Goal: Task Accomplishment & Management: Use online tool/utility

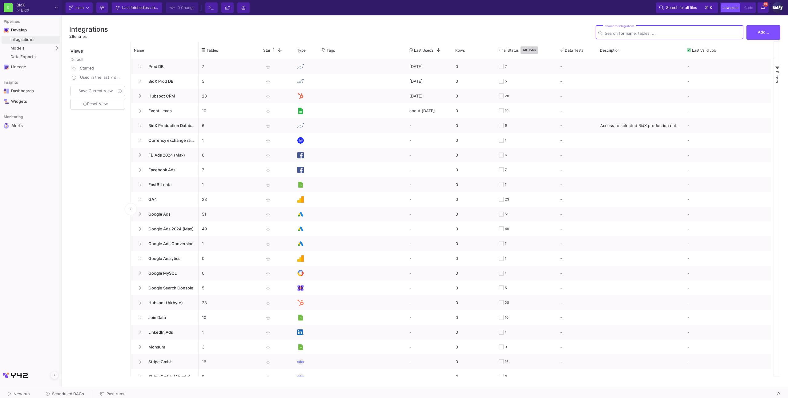
click at [52, 391] on button "Scheduled DAGs" at bounding box center [64, 395] width 53 height 10
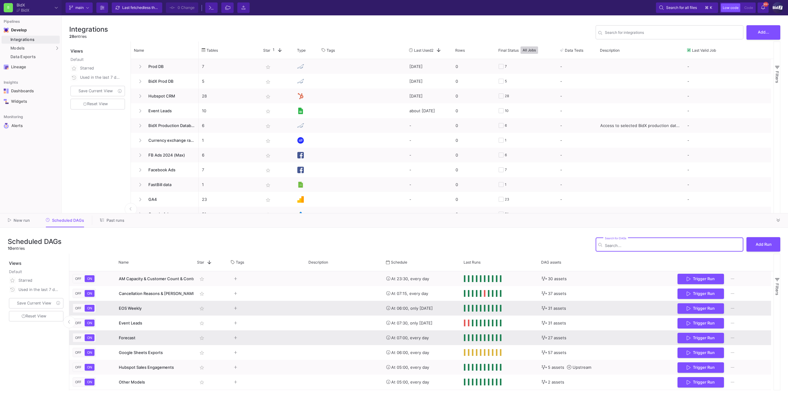
scroll to position [29, 0]
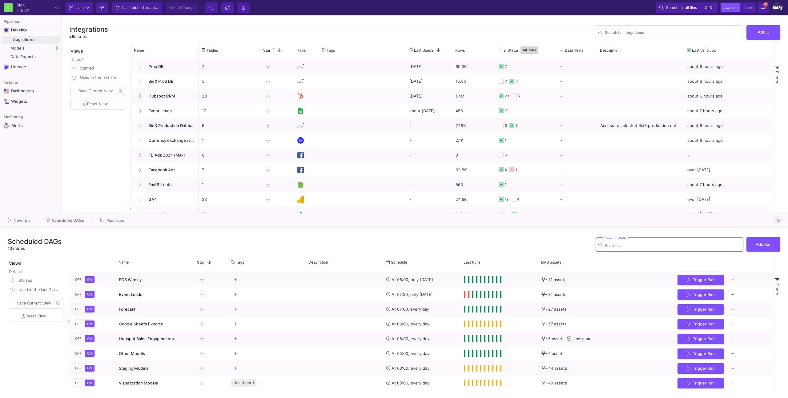
click at [778, 219] on icon at bounding box center [778, 221] width 3 height 4
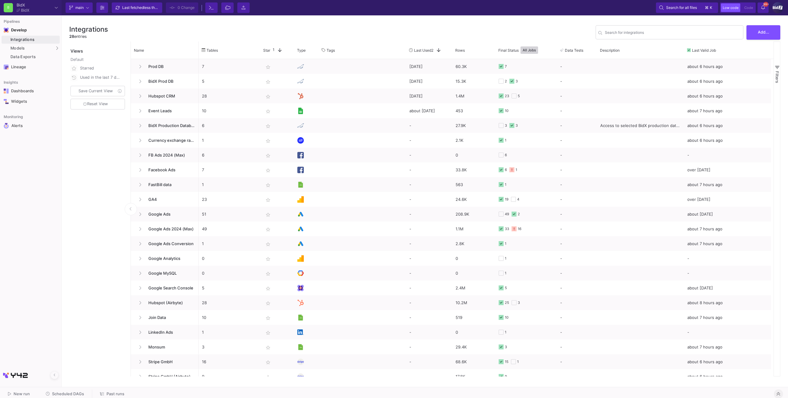
click at [55, 394] on span "Scheduled DAGs" at bounding box center [68, 394] width 32 height 5
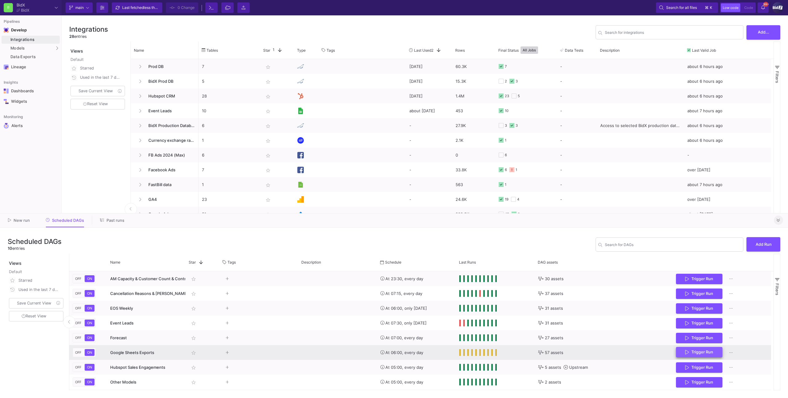
click at [707, 349] on button "Trigger Run" at bounding box center [699, 352] width 46 height 11
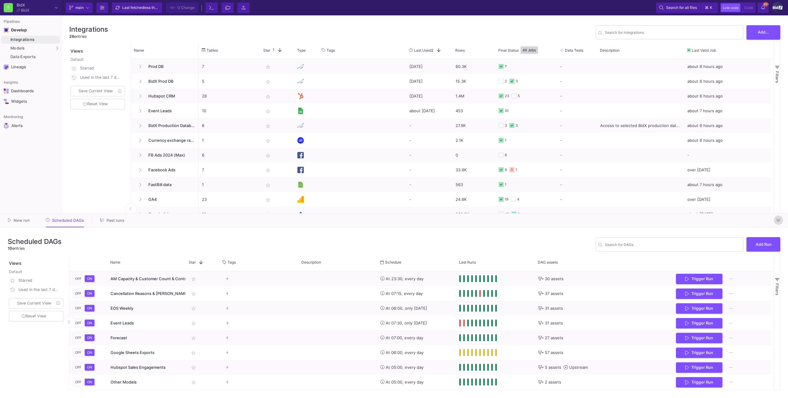
click at [779, 220] on icon at bounding box center [778, 221] width 3 height 4
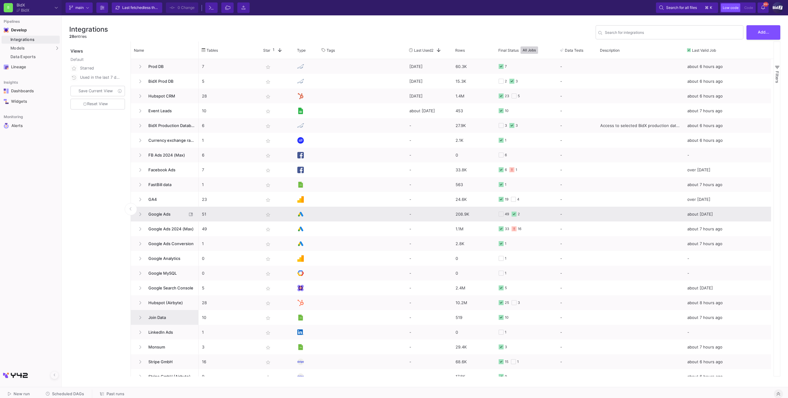
scroll to position [96, 0]
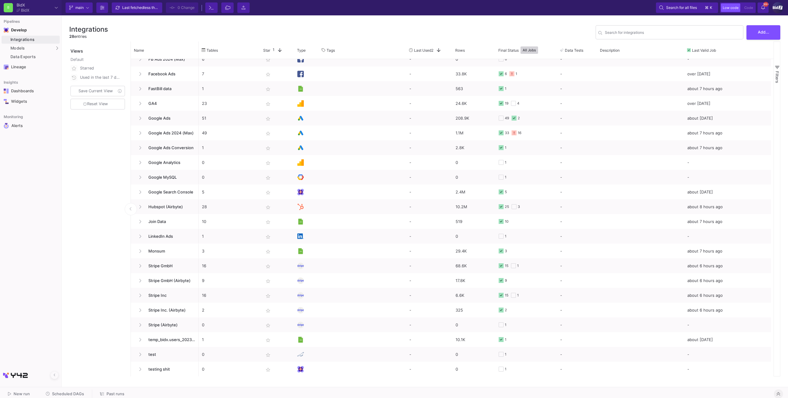
drag, startPoint x: 59, startPoint y: 393, endPoint x: 65, endPoint y: 390, distance: 7.2
click at [59, 393] on span "Scheduled DAGs" at bounding box center [68, 394] width 32 height 5
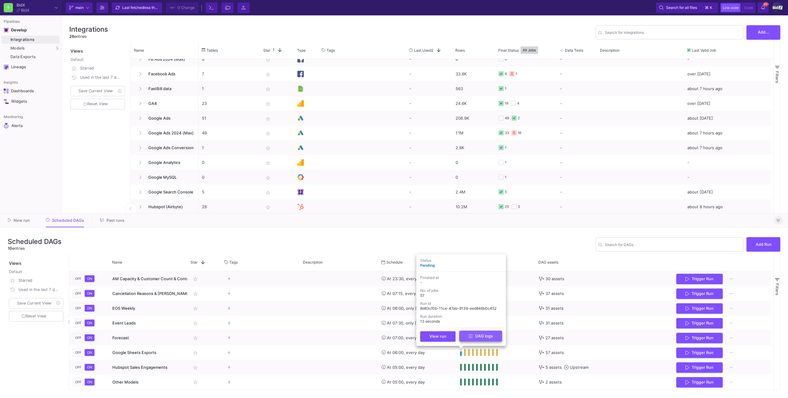
click at [467, 337] on button "DAG logs" at bounding box center [480, 336] width 43 height 11
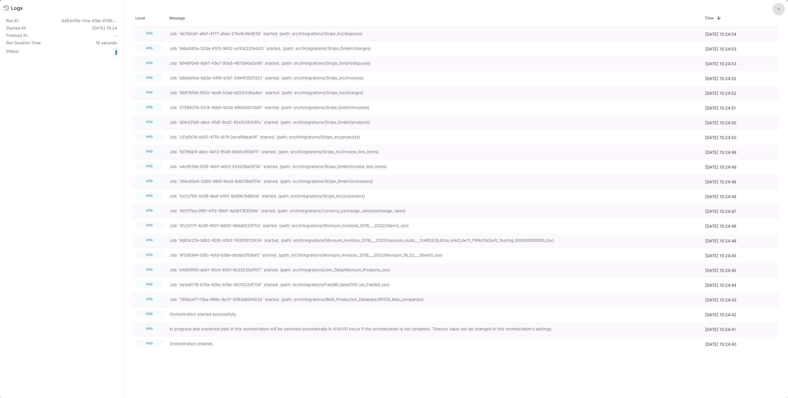
click at [773, 13] on button at bounding box center [779, 9] width 12 height 12
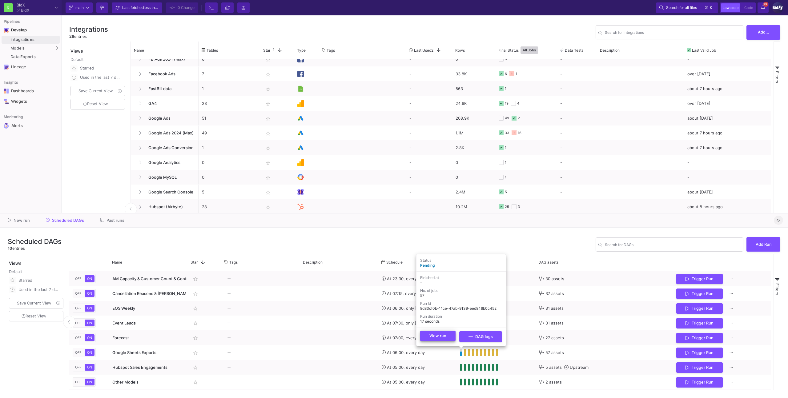
click at [449, 337] on button "View run" at bounding box center [437, 336] width 35 height 10
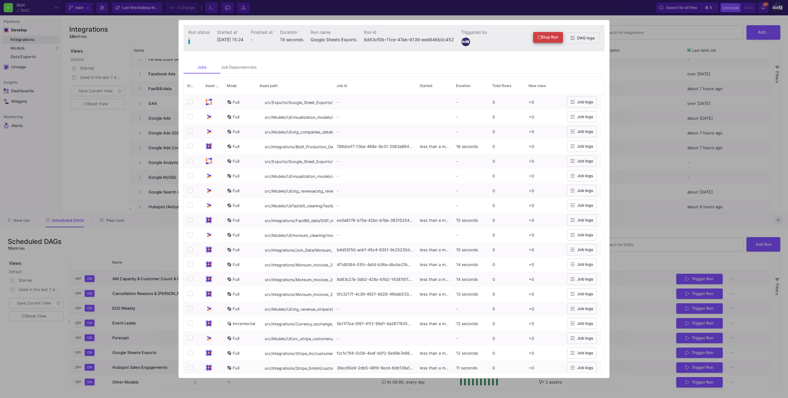
click at [547, 33] on div "Stop Run DAG logs" at bounding box center [566, 37] width 66 height 11
click at [548, 37] on span "Stop Run" at bounding box center [548, 37] width 21 height 5
click at [673, 69] on div at bounding box center [394, 199] width 788 height 398
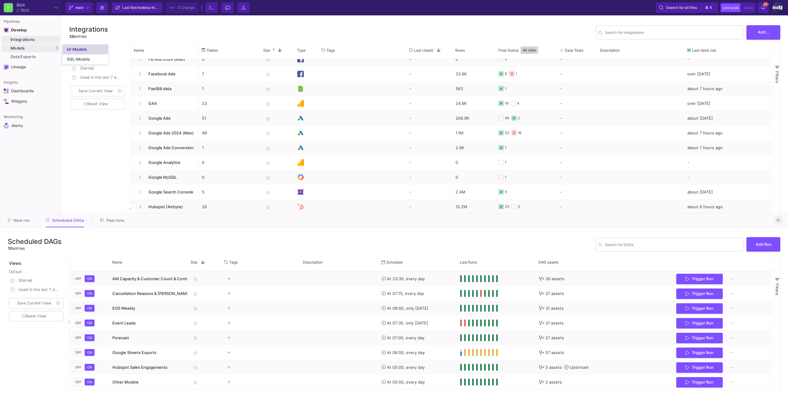
click at [69, 50] on div "UI-Models" at bounding box center [77, 49] width 20 height 5
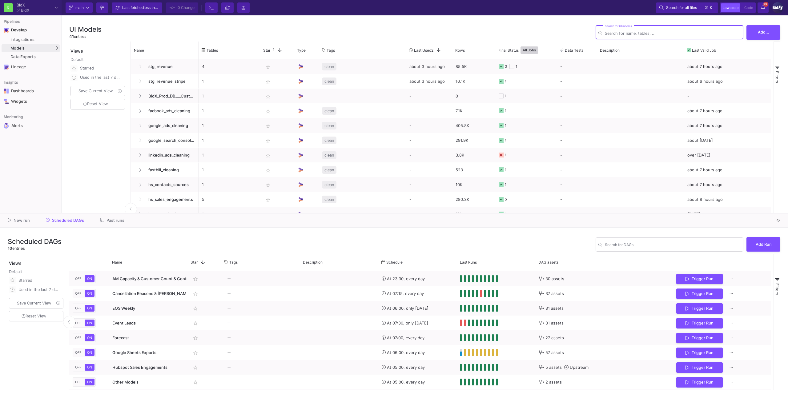
click at [781, 217] on button at bounding box center [778, 220] width 9 height 9
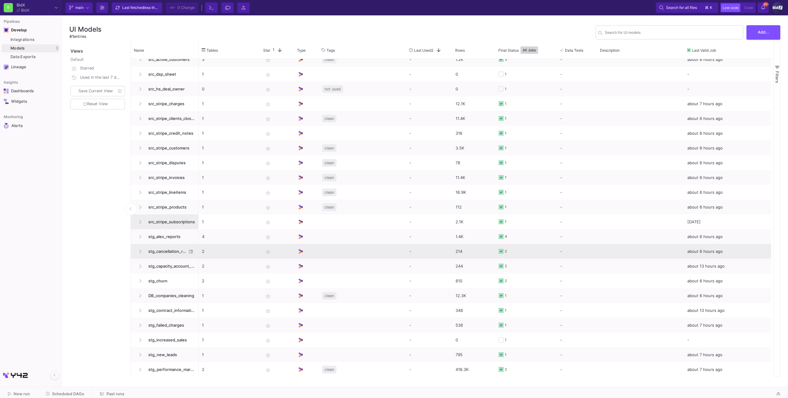
scroll to position [210, 0]
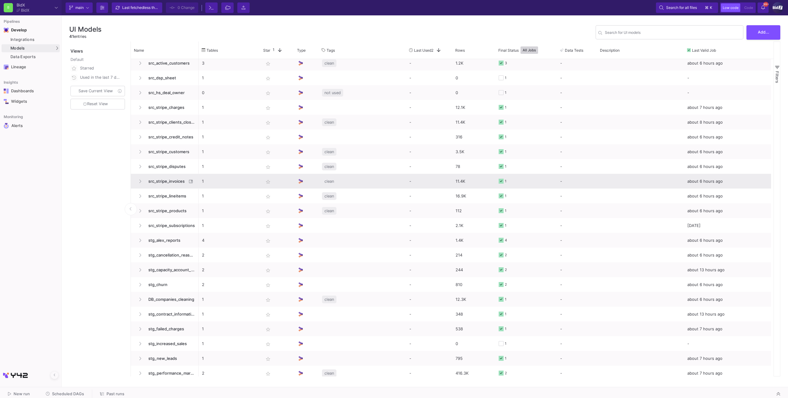
click at [166, 183] on span "src_stripe_invoices" at bounding box center [166, 181] width 42 height 14
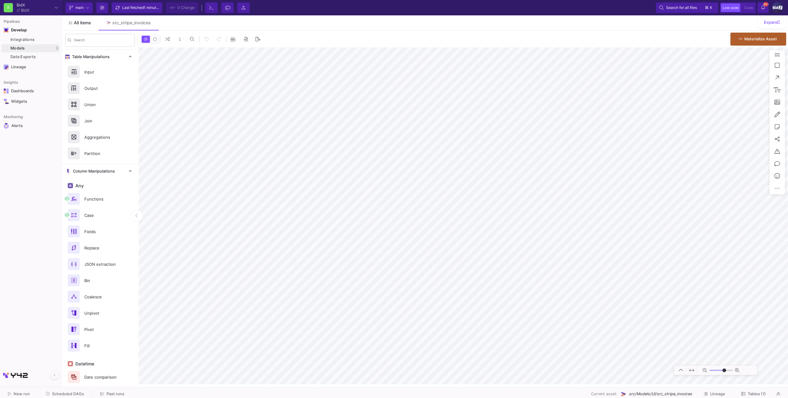
click at [82, 20] on span "All items" at bounding box center [82, 22] width 17 height 5
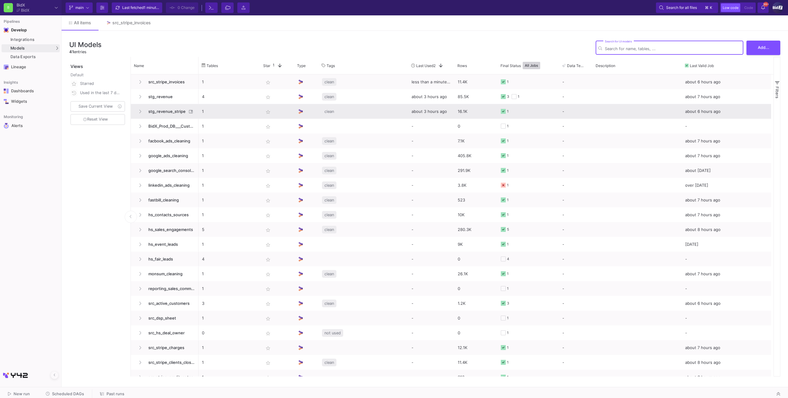
click at [174, 110] on span "stg_revenue_stripe" at bounding box center [166, 111] width 42 height 14
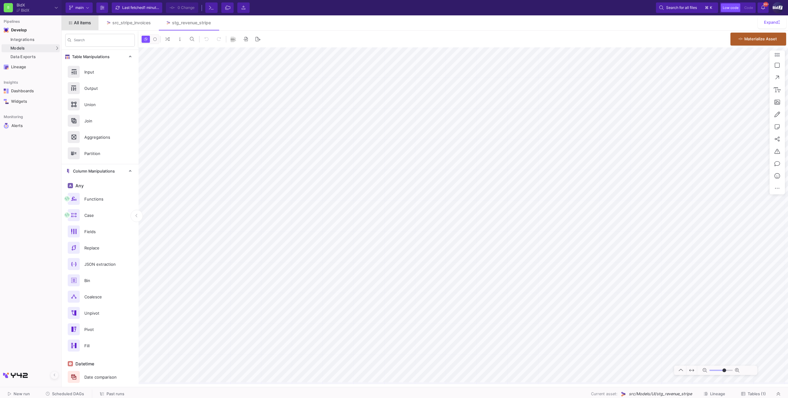
click at [84, 24] on span "All items" at bounding box center [82, 22] width 17 height 5
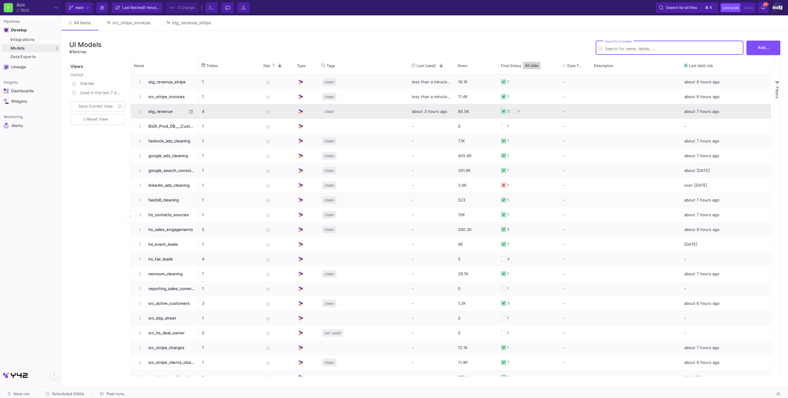
click at [173, 109] on span "stg_revenue" at bounding box center [166, 111] width 42 height 14
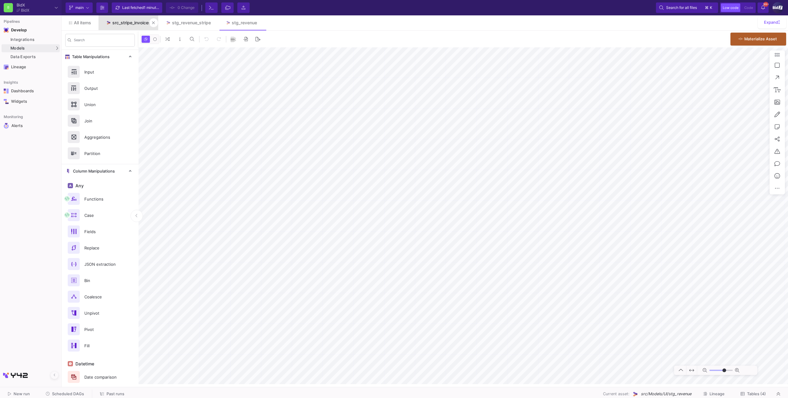
click at [129, 23] on div "src_stripe_invoices" at bounding box center [131, 22] width 38 height 5
click at [752, 396] on span "Tables (1)" at bounding box center [757, 394] width 18 height 5
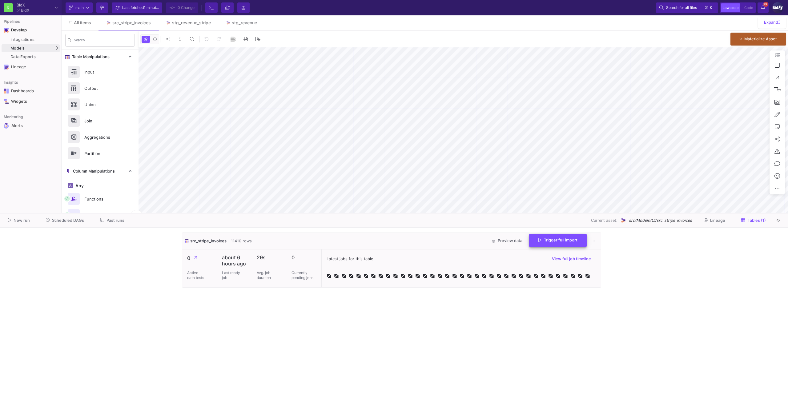
click at [555, 244] on button "Trigger full import" at bounding box center [558, 240] width 58 height 13
type input "-17"
type input "0"
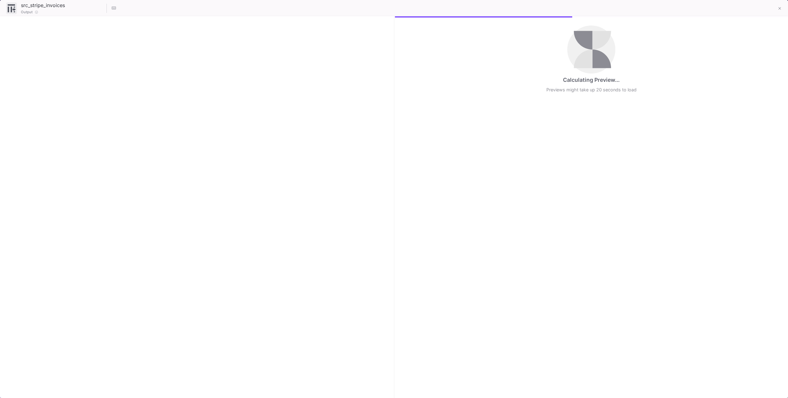
checkbox input "true"
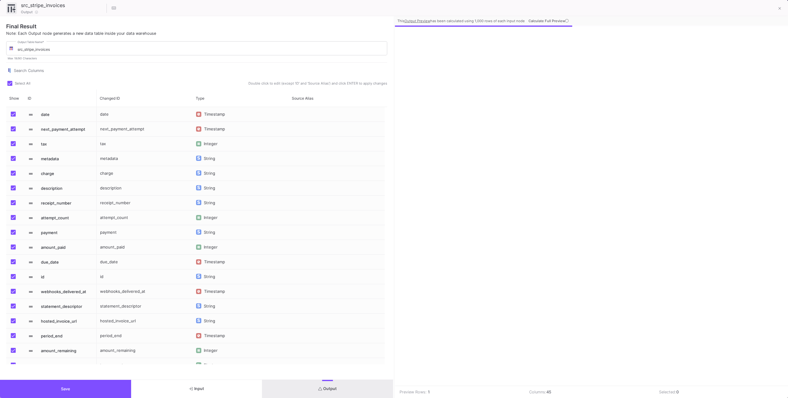
click at [351, 374] on div "Final Result Note: Each Output node generates a new data table inside your data…" at bounding box center [196, 197] width 393 height 363
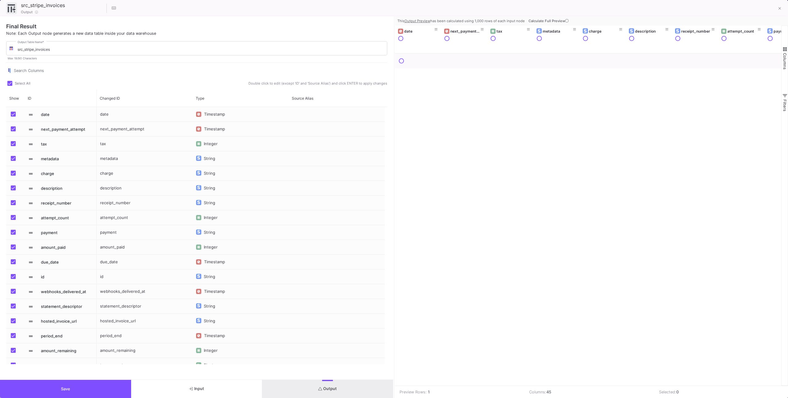
click at [531, 22] on span "Calculate Full Preview" at bounding box center [548, 21] width 41 height 4
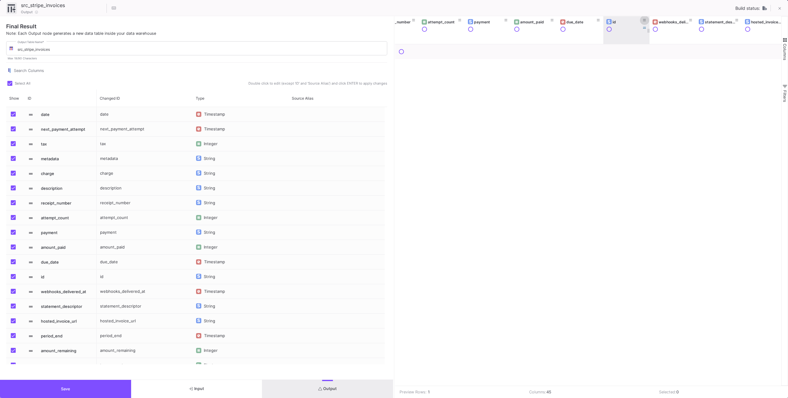
click at [645, 19] on icon at bounding box center [644, 20] width 3 height 3
click at [647, 61] on div "Text" at bounding box center [692, 63] width 100 height 13
paste input "in_1SD2W4HCdlXxudfiddL7O4fd"
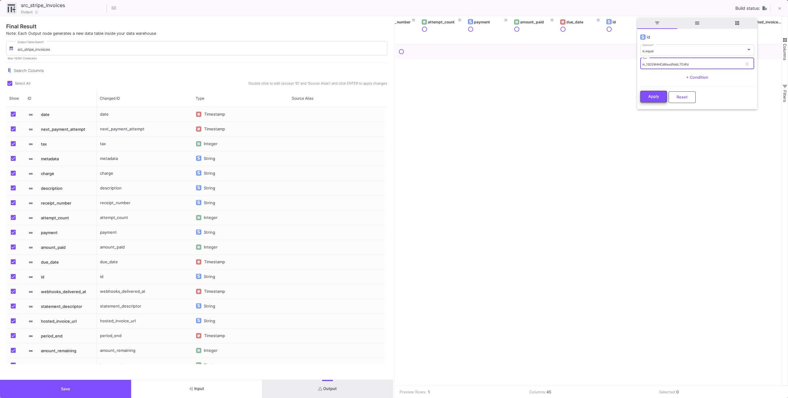
type input "in_1SD2W4HCdlXxudfiddL7O4fd"
click at [651, 99] on button "Apply" at bounding box center [653, 97] width 27 height 12
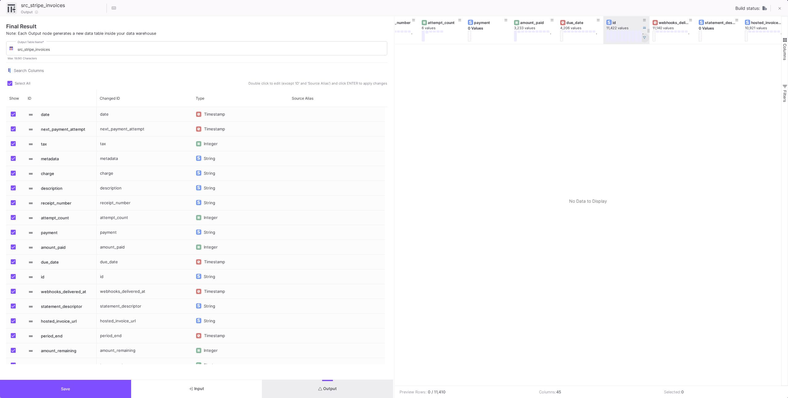
click at [646, 39] on button at bounding box center [644, 37] width 9 height 9
click at [777, 9] on button at bounding box center [779, 9] width 12 height 12
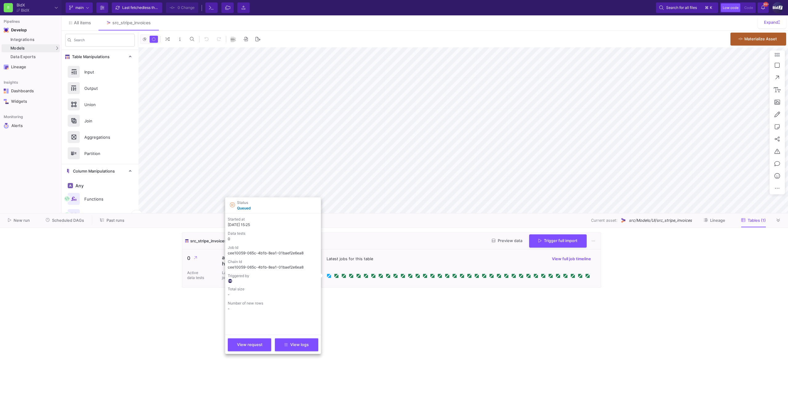
click at [331, 276] on icon at bounding box center [329, 276] width 3 height 3
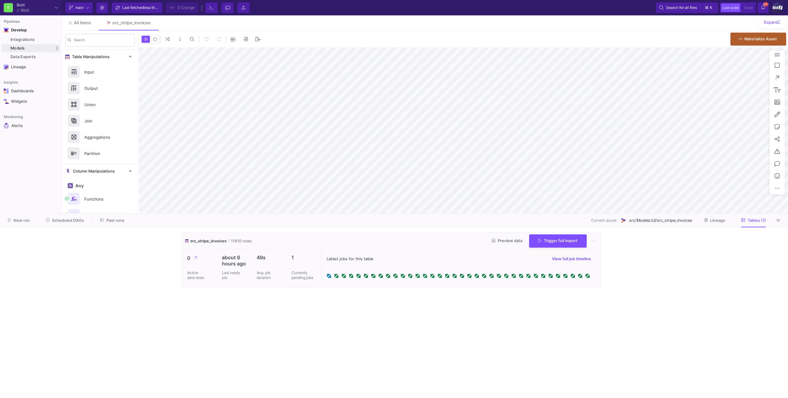
type input "0"
click at [85, 28] on link "All items" at bounding box center [80, 22] width 37 height 15
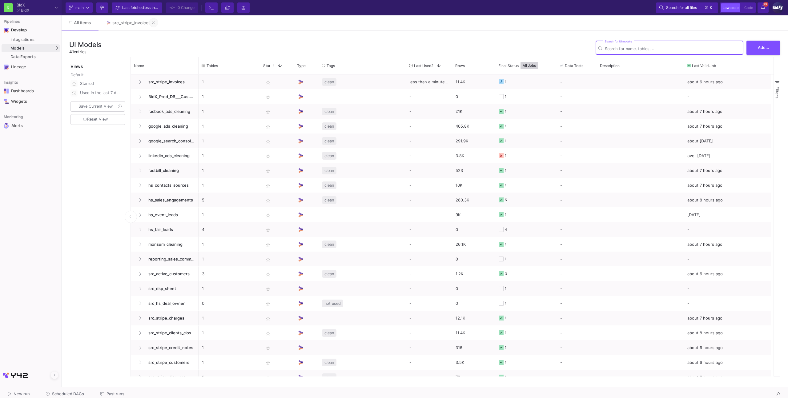
click at [153, 23] on icon at bounding box center [153, 23] width 3 height 4
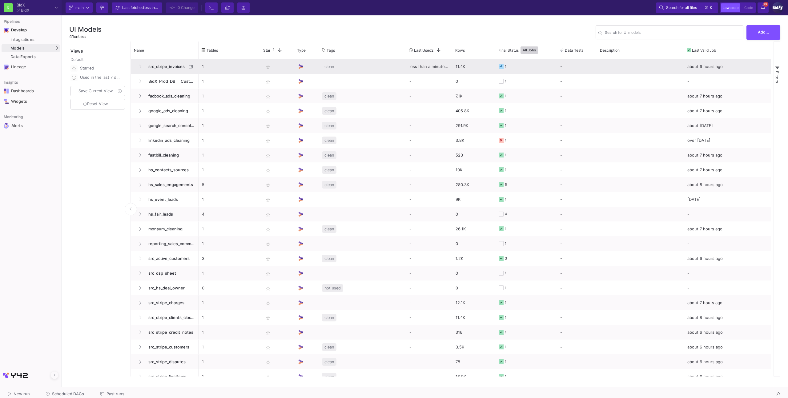
click at [161, 63] on span "src_stripe_invoices" at bounding box center [166, 66] width 42 height 14
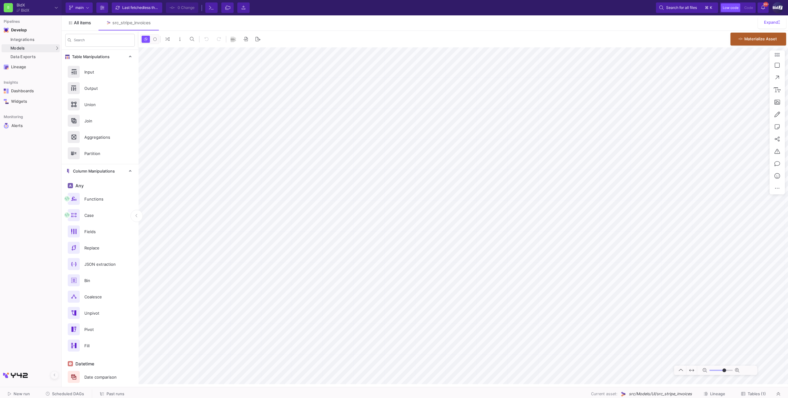
click at [86, 24] on span "All items" at bounding box center [82, 22] width 17 height 5
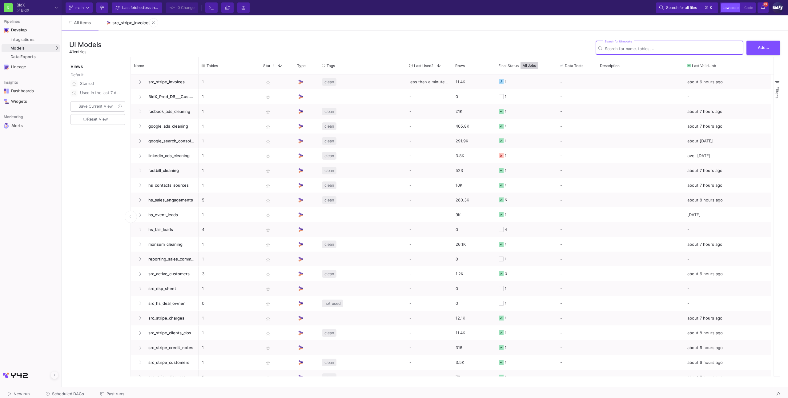
click at [137, 27] on link "src_stripe_invoices" at bounding box center [128, 22] width 60 height 15
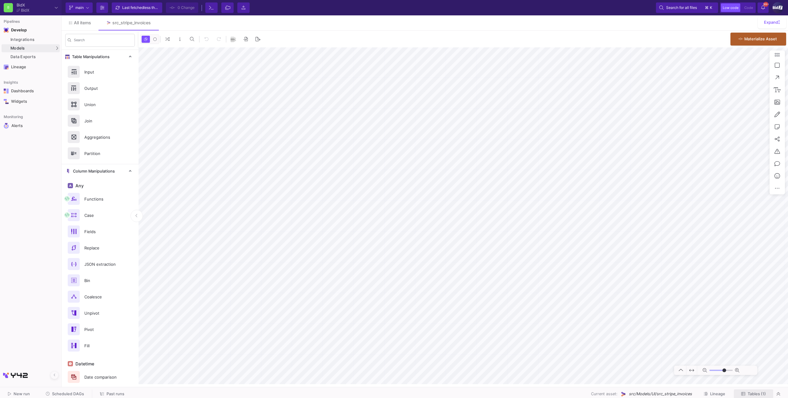
click at [739, 393] on button "Tables (1)" at bounding box center [753, 395] width 39 height 10
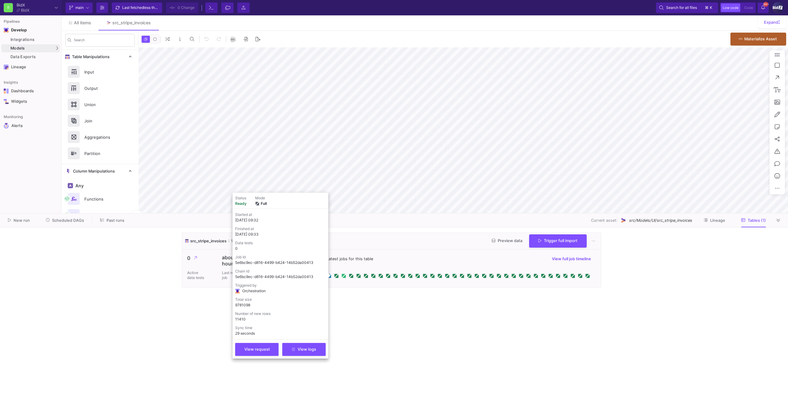
type input "0"
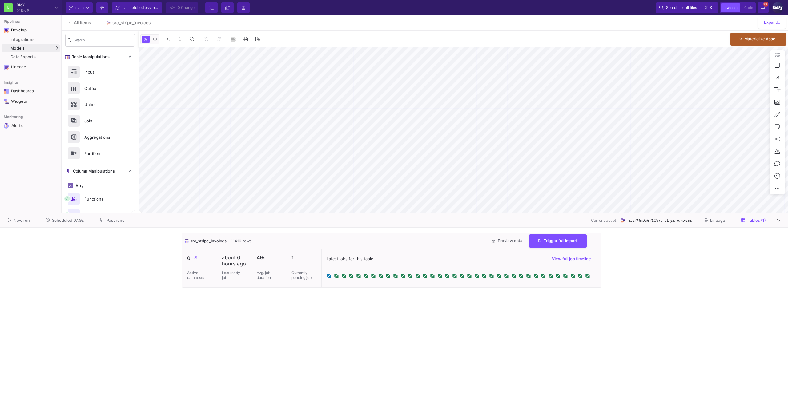
click at [495, 321] on cdk-virtual-scroll-viewport "src_stripe_invoices 11410 rows Preview data Trigger full import 0 Active data t…" at bounding box center [394, 313] width 424 height 161
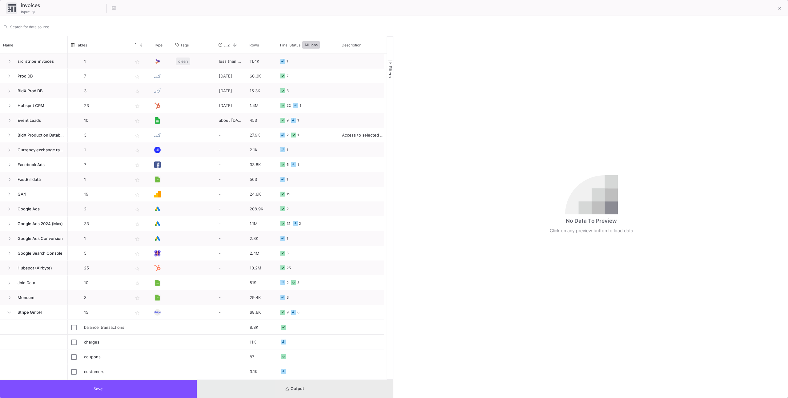
click at [327, 391] on button "Output" at bounding box center [295, 389] width 197 height 18
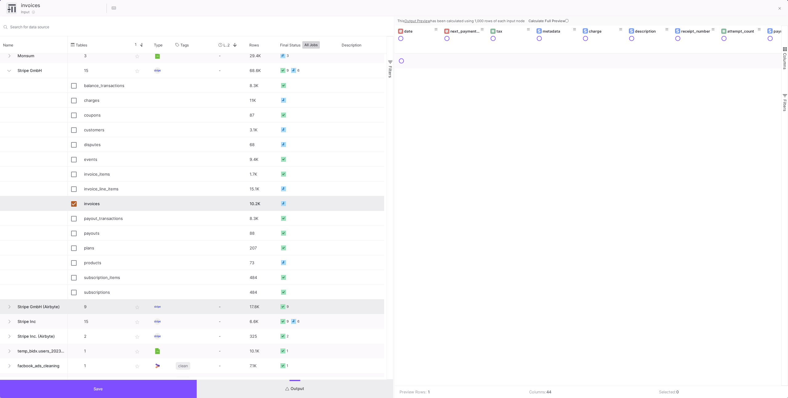
scroll to position [264, 0]
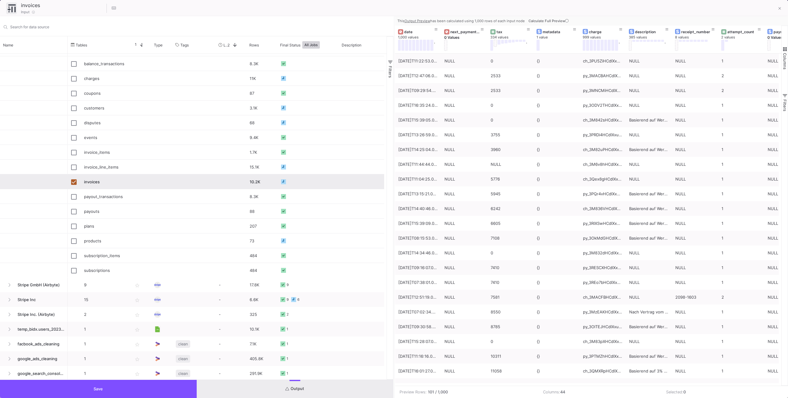
click at [556, 18] on button "Calculate Full Preview" at bounding box center [549, 20] width 44 height 9
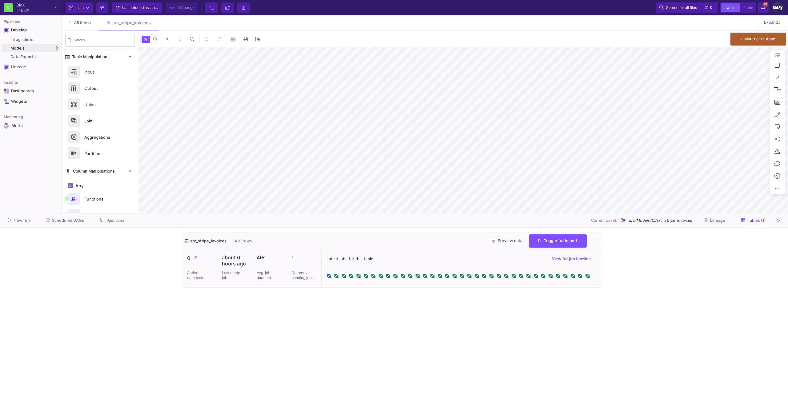
type input "0"
click at [777, 219] on icon at bounding box center [778, 221] width 3 height 4
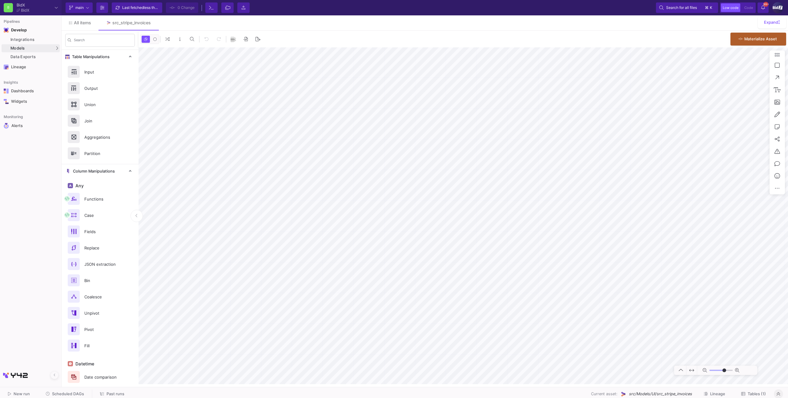
type input "0"
click at [746, 392] on span "Tables (1)" at bounding box center [753, 394] width 25 height 5
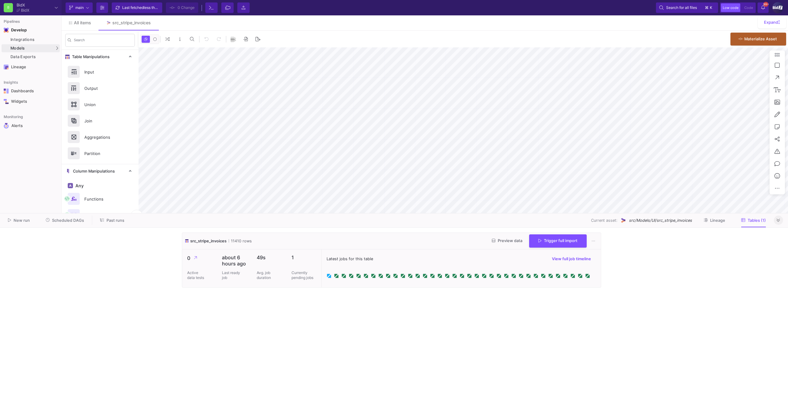
click at [327, 276] on icon at bounding box center [328, 275] width 3 height 3
click at [374, 295] on cdk-virtual-scroll-viewport "src_stripe_invoices 11410 rows Preview data Trigger full import 0 Active data t…" at bounding box center [394, 313] width 424 height 161
type input "0"
click at [69, 22] on icon at bounding box center [70, 23] width 3 height 3
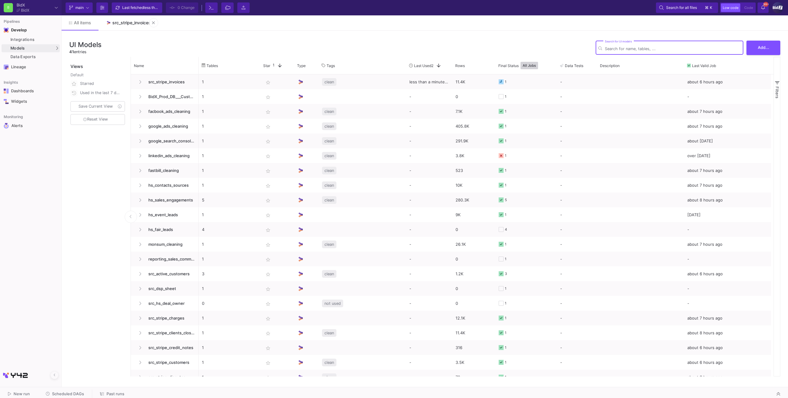
click at [130, 17] on link "src_stripe_invoices" at bounding box center [128, 22] width 60 height 15
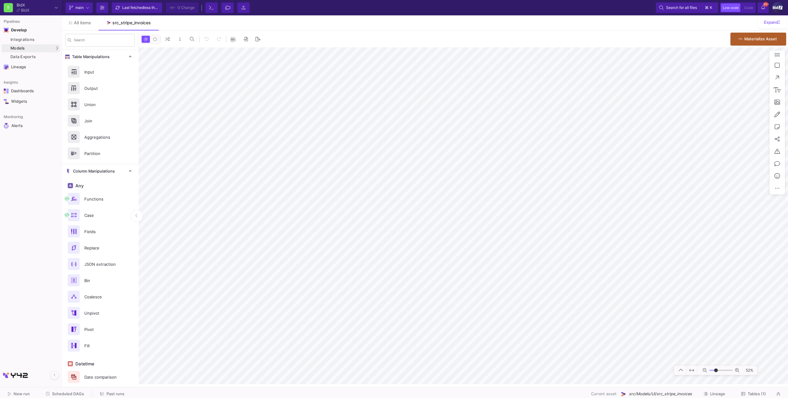
type input "0"
click at [752, 394] on span "Tables (1)" at bounding box center [757, 394] width 18 height 5
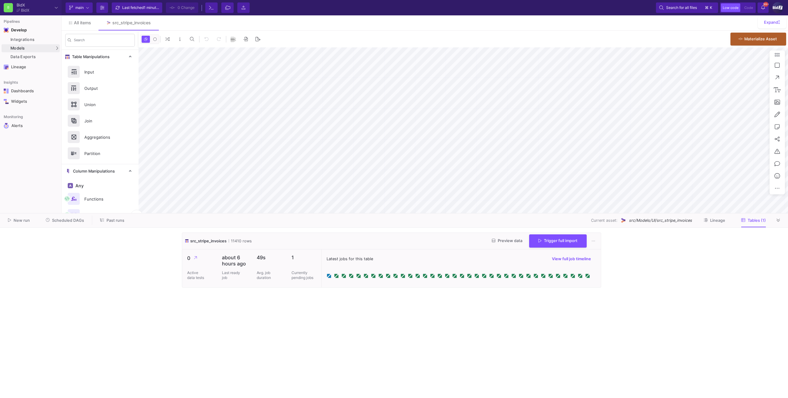
type input "0"
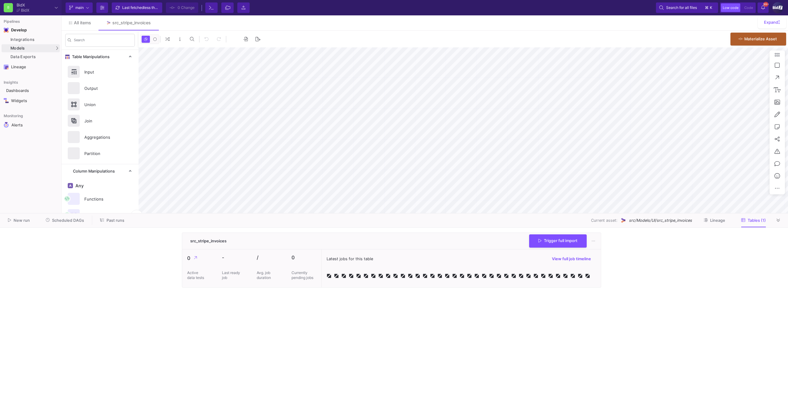
type input "0"
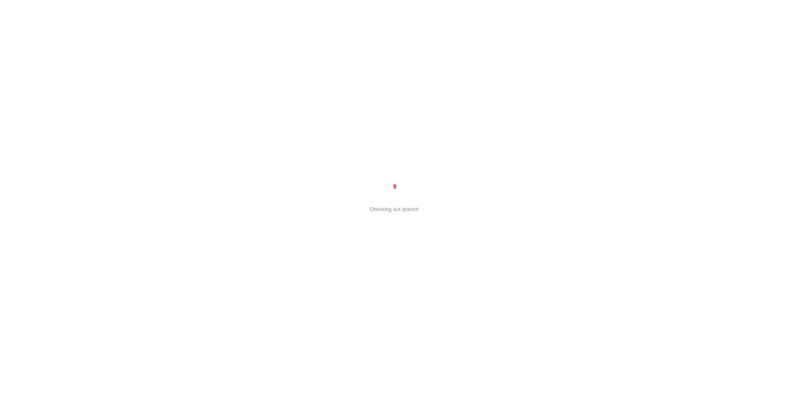
click at [558, 155] on div "Checking out branch" at bounding box center [394, 199] width 788 height 398
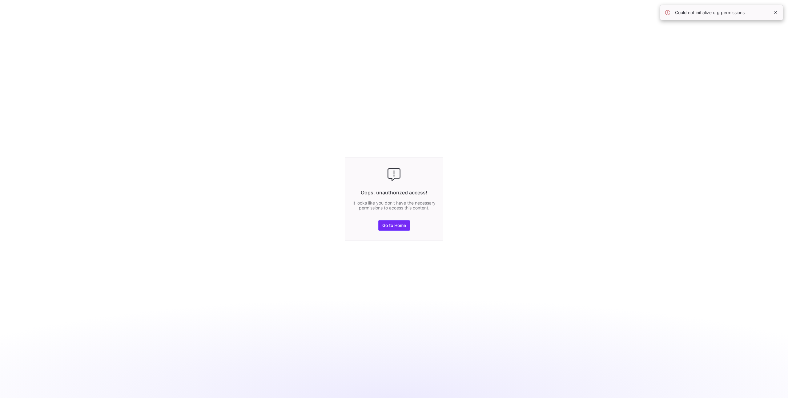
click at [394, 231] on span at bounding box center [394, 226] width 31 height 10
click at [393, 228] on span "Go to Home" at bounding box center [394, 225] width 24 height 5
click at [393, 225] on span "Go to Home" at bounding box center [394, 225] width 24 height 5
click at [775, 13] on span at bounding box center [775, 12] width 7 height 7
